Goal: Information Seeking & Learning: Understand process/instructions

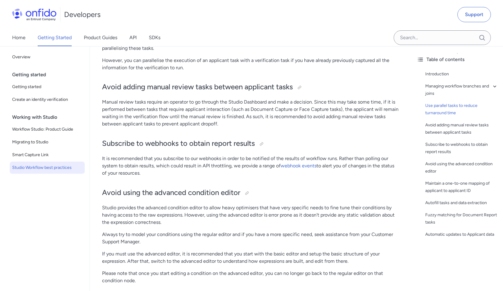
scroll to position [1043, 0]
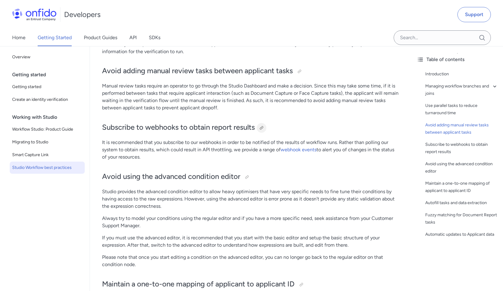
click at [262, 128] on div at bounding box center [261, 128] width 5 height 5
click at [292, 152] on link "webhook events" at bounding box center [299, 150] width 36 height 6
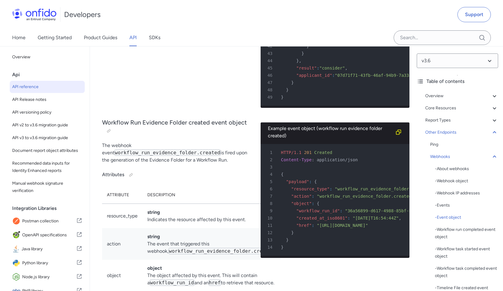
scroll to position [51952, 0]
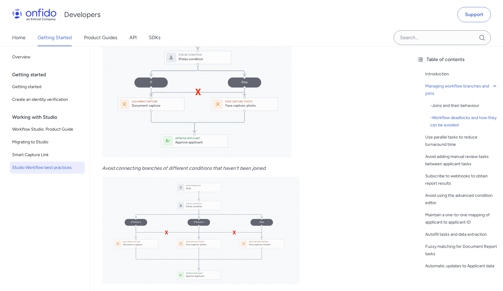
scroll to position [393, 0]
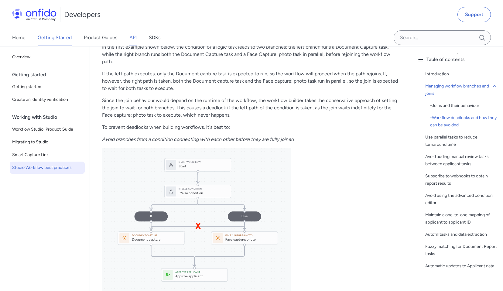
click at [136, 40] on link "API" at bounding box center [132, 37] width 7 height 17
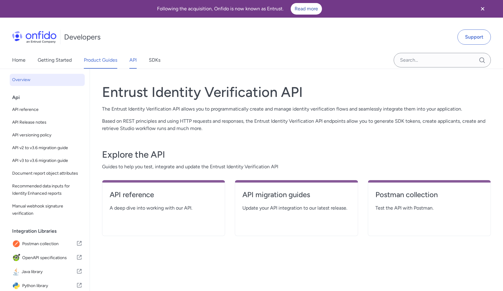
click at [104, 62] on link "Product Guides" at bounding box center [100, 60] width 33 height 17
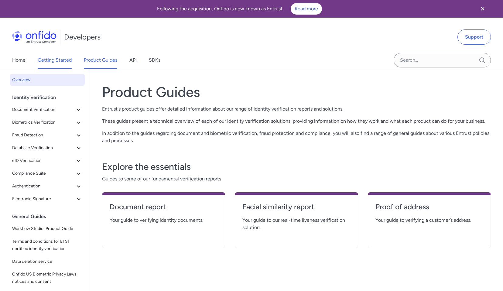
click at [64, 52] on link "Getting Started" at bounding box center [55, 60] width 34 height 17
